Goal: Task Accomplishment & Management: Complete application form

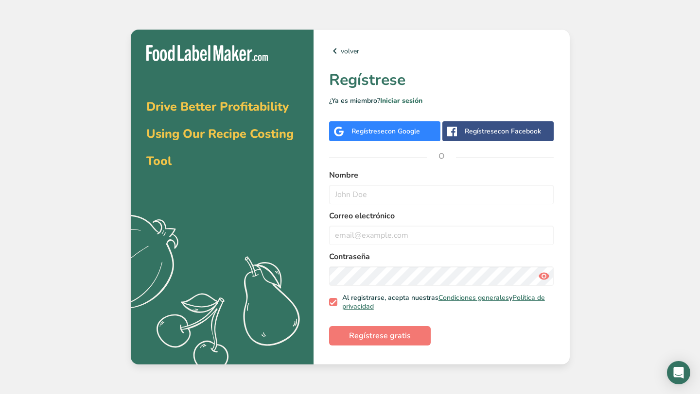
click at [397, 130] on span "con Google" at bounding box center [401, 131] width 35 height 9
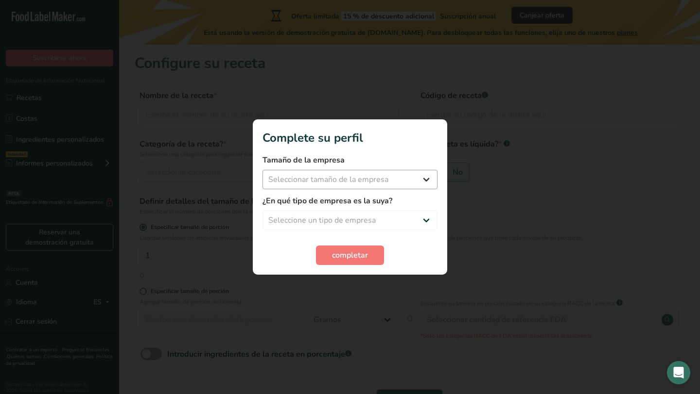
click at [410, 168] on div "Tamaño de la empresa Seleccionar tamaño de la empresa Menos de 10 empleados De …" at bounding box center [349, 171] width 175 height 35
click at [409, 172] on select "Seleccionar tamaño de la empresa Menos de 10 empleados De 10 a 50 empleados De …" at bounding box center [349, 179] width 175 height 19
select select "1"
click at [262, 170] on select "Seleccionar tamaño de la empresa Menos de 10 empleados De 10 a 50 empleados De …" at bounding box center [349, 179] width 175 height 19
click at [399, 220] on select "Seleccione un tipo de empresa Fabricante de alimentos envasados Restaurante y c…" at bounding box center [349, 220] width 175 height 19
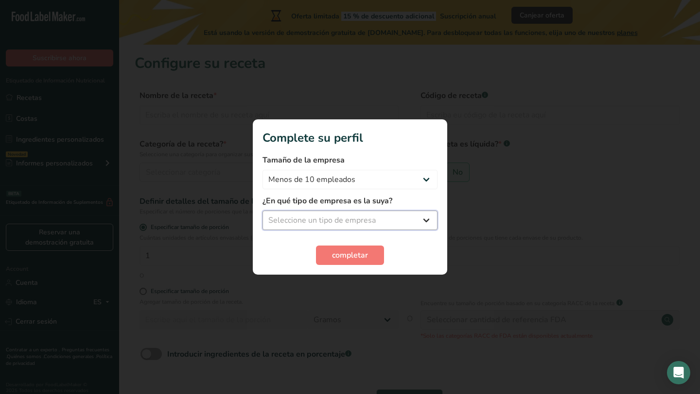
select select "8"
click at [262, 211] on select "Seleccione un tipo de empresa Fabricante de alimentos envasados Restaurante y c…" at bounding box center [349, 220] width 175 height 19
click at [357, 254] on span "completar" at bounding box center [350, 256] width 36 height 12
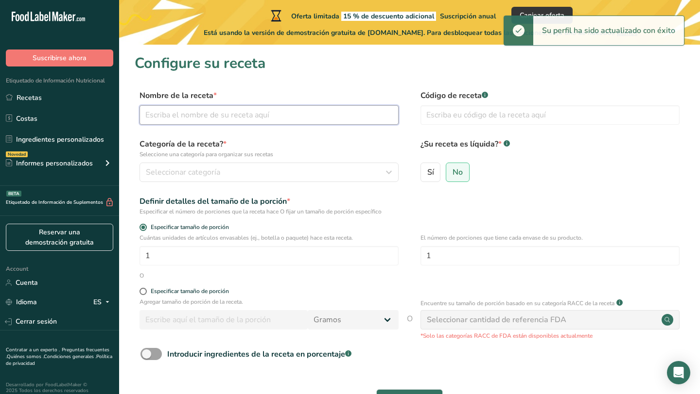
click at [288, 110] on input "text" at bounding box center [268, 114] width 259 height 19
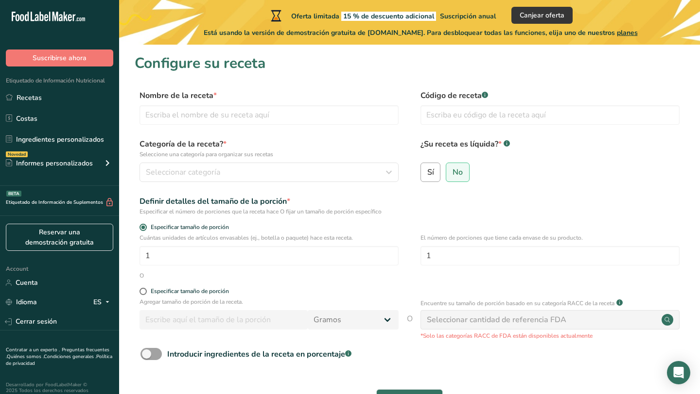
click at [425, 179] on label "Sí" at bounding box center [430, 172] width 20 height 19
click at [425, 175] on input "Sí" at bounding box center [424, 172] width 6 height 6
radio input "true"
radio input "false"
select select "22"
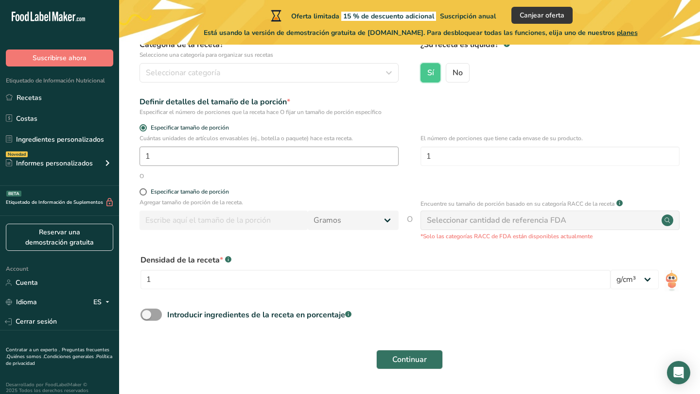
scroll to position [104, 0]
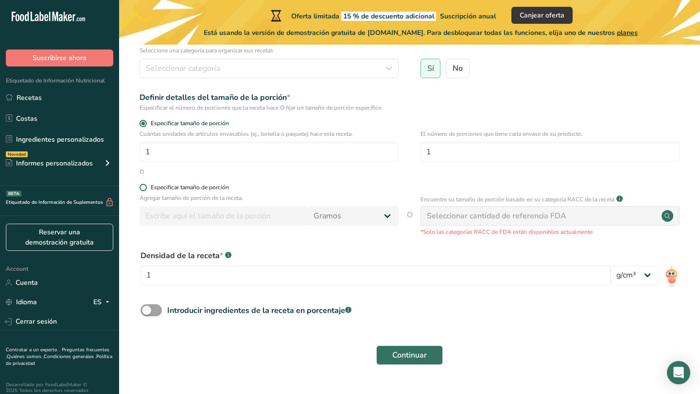
click at [146, 189] on span at bounding box center [142, 187] width 7 height 7
click at [146, 189] on input "Especificar tamaño de porción" at bounding box center [142, 188] width 6 height 6
radio input "true"
radio input "false"
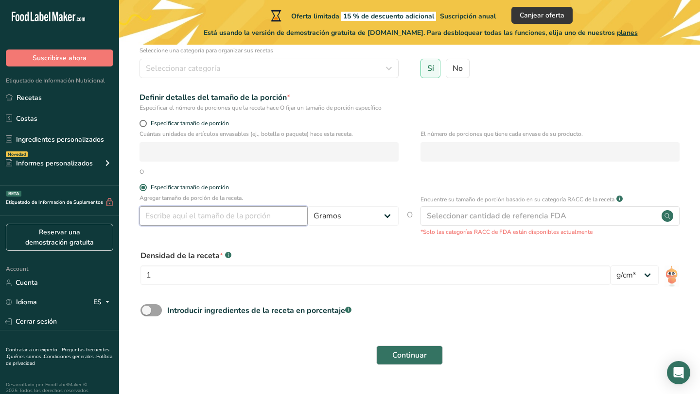
click at [211, 213] on input "number" at bounding box center [223, 215] width 168 height 19
click at [336, 217] on select "Gramos kg mg mcg libras onza [GEOGRAPHIC_DATA] mL onza líquida [GEOGRAPHIC_DATA…" at bounding box center [353, 215] width 91 height 19
select select "17"
click at [308, 206] on select "Gramos kg mg mcg libras onza [GEOGRAPHIC_DATA] mL onza líquida [GEOGRAPHIC_DATA…" at bounding box center [353, 215] width 91 height 19
click at [248, 223] on input "number" at bounding box center [223, 215] width 168 height 19
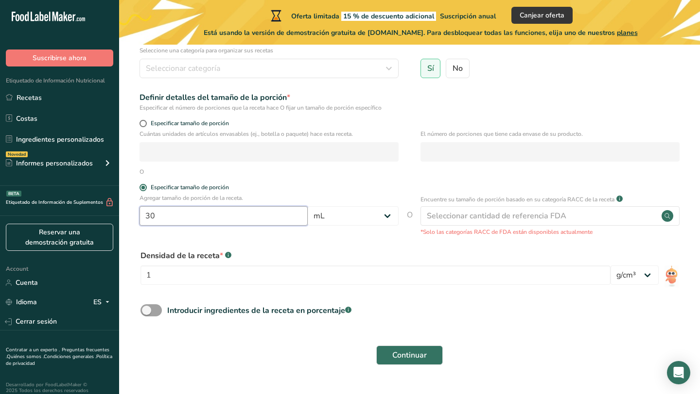
type input "30"
click at [287, 243] on form "Nombre de la receta * Código de receta .a-a{fill:#347362;}.b-a{fill:#fff;} Cate…" at bounding box center [409, 178] width 549 height 385
click at [603, 284] on input "1" at bounding box center [375, 275] width 470 height 19
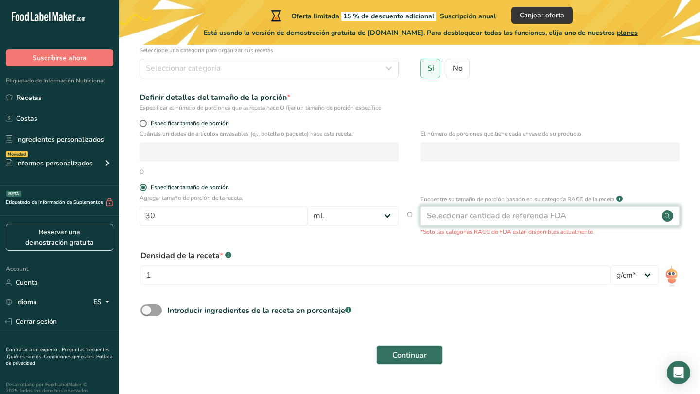
click at [571, 221] on div "Seleccionar cantidad de referencia FDA" at bounding box center [549, 215] width 259 height 19
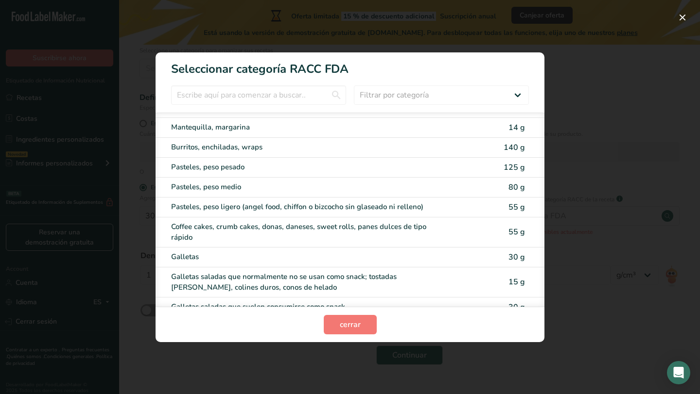
scroll to position [197, 0]
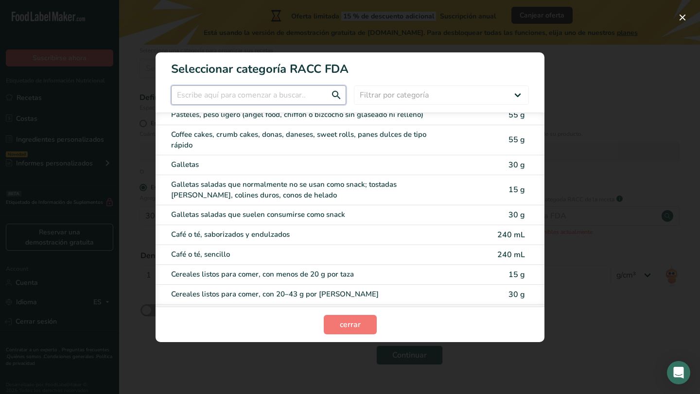
click at [302, 98] on input "RACC Category Selection Modal" at bounding box center [258, 95] width 175 height 19
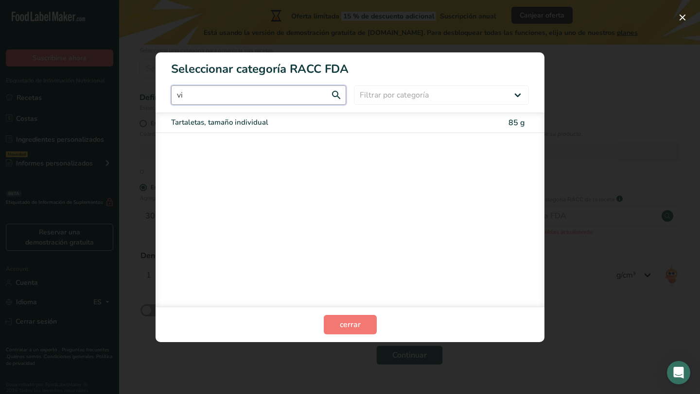
scroll to position [0, 0]
type input "v"
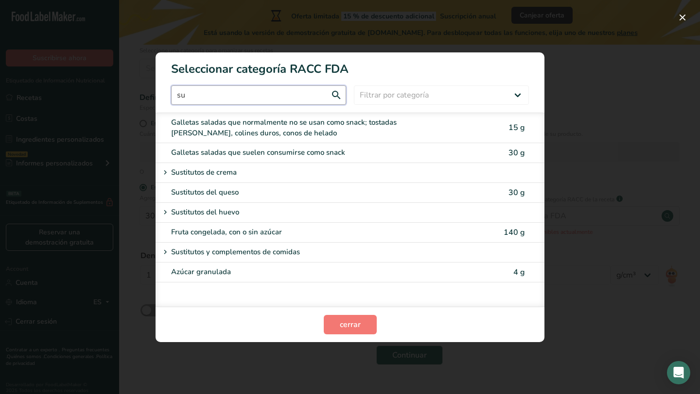
type input "s"
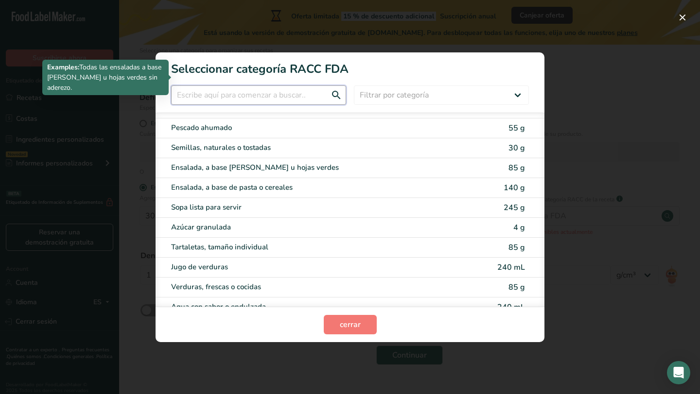
scroll to position [1908, 0]
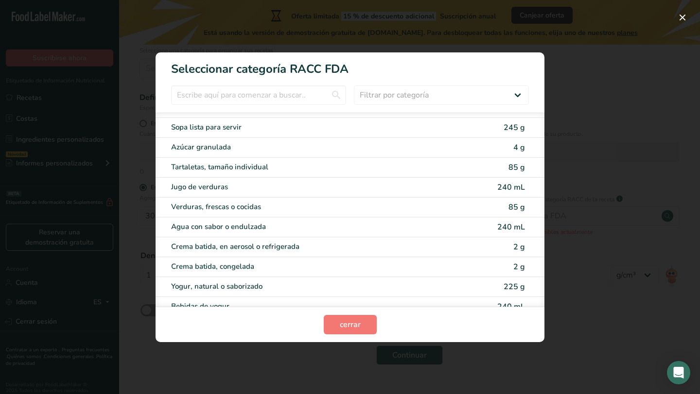
click at [582, 105] on div "RACC Category Selection Modal" at bounding box center [350, 197] width 700 height 394
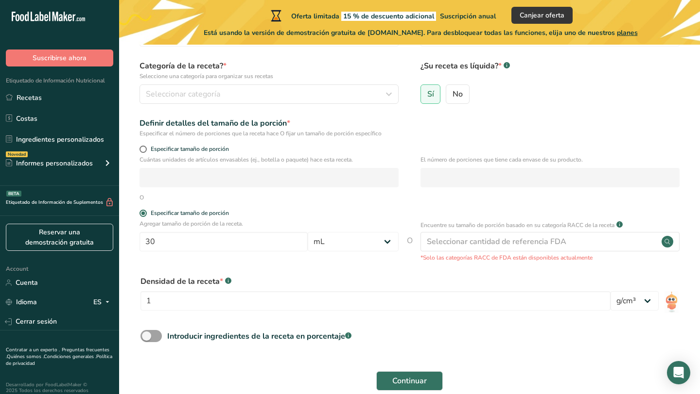
scroll to position [53, 0]
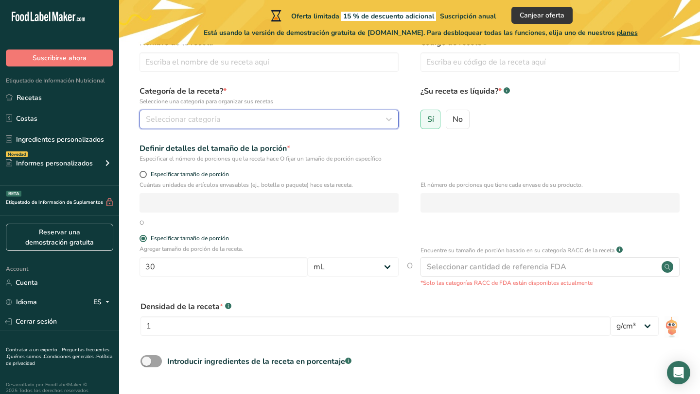
click at [343, 115] on div "Seleccionar categoría" at bounding box center [266, 120] width 240 height 12
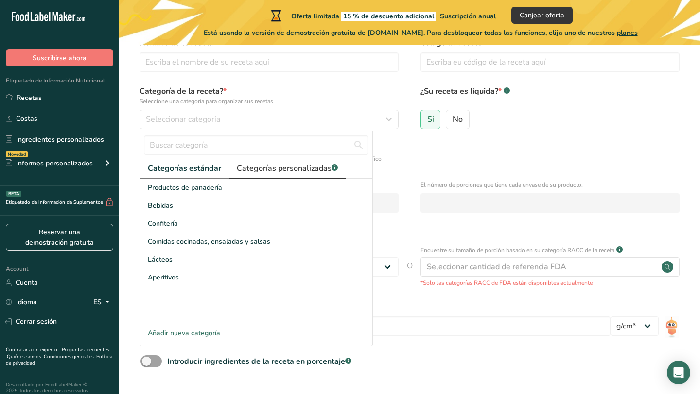
click at [303, 164] on span "Categorías personalizadas .a-a{fill:#347362;}.b-a{fill:#fff;}" at bounding box center [287, 169] width 101 height 12
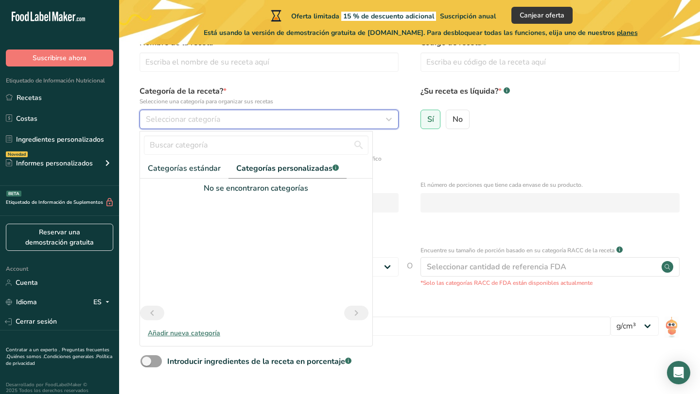
click at [292, 123] on div "Seleccionar categoría" at bounding box center [266, 120] width 240 height 12
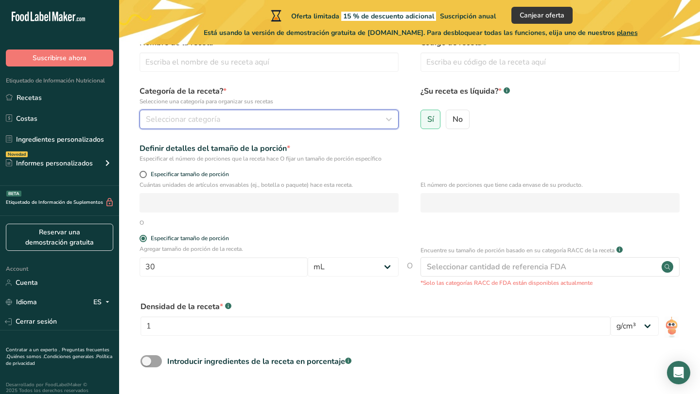
click at [292, 111] on button "Seleccionar categoría" at bounding box center [268, 119] width 259 height 19
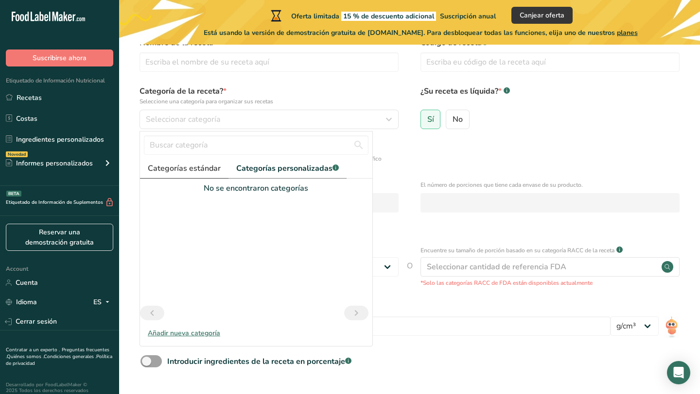
click at [202, 166] on span "Categorías estándar" at bounding box center [184, 169] width 73 height 12
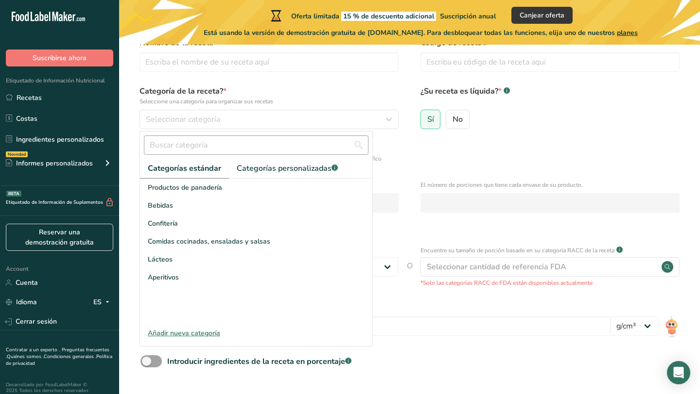
scroll to position [0, 0]
